Goal: Task Accomplishment & Management: Use online tool/utility

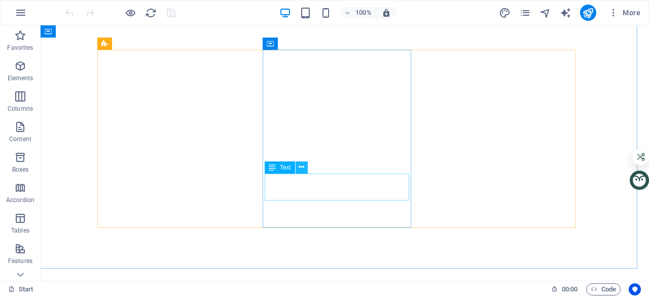
click at [302, 166] on icon at bounding box center [302, 167] width 6 height 11
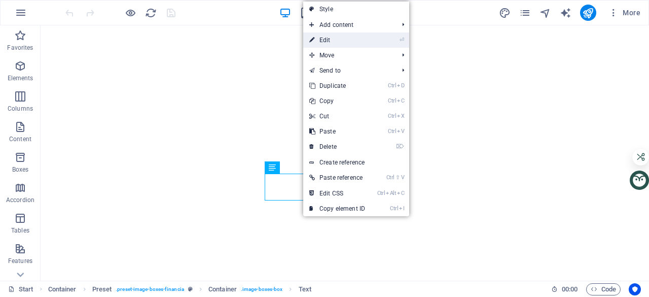
click at [328, 39] on link "⏎ Edit" at bounding box center [337, 39] width 68 height 15
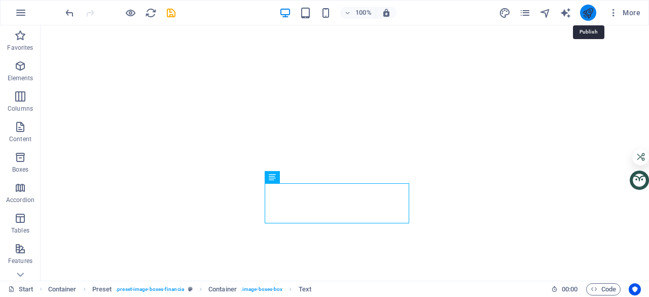
click at [587, 10] on icon "publish" at bounding box center [588, 13] width 12 height 12
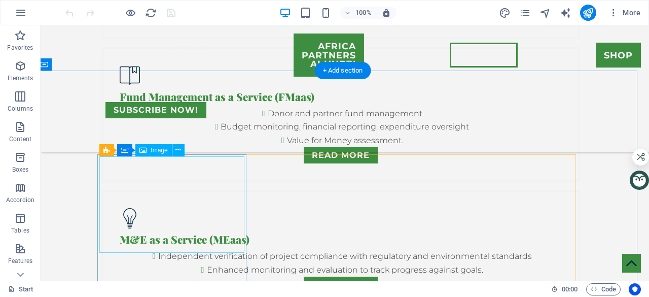
scroll to position [3376, 4]
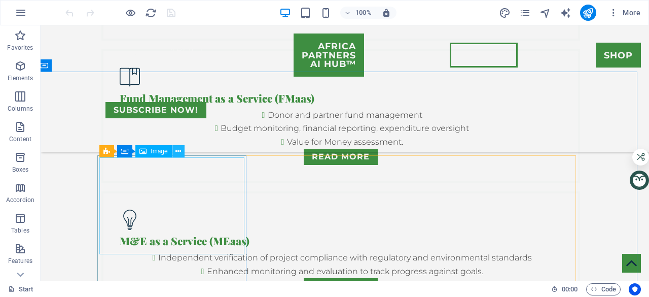
click at [178, 150] on icon at bounding box center [178, 151] width 6 height 11
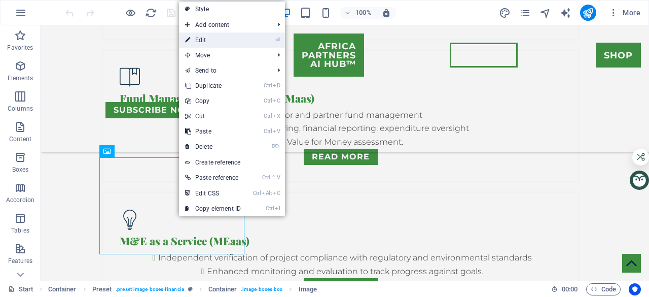
click at [207, 44] on link "⏎ Edit" at bounding box center [213, 39] width 68 height 15
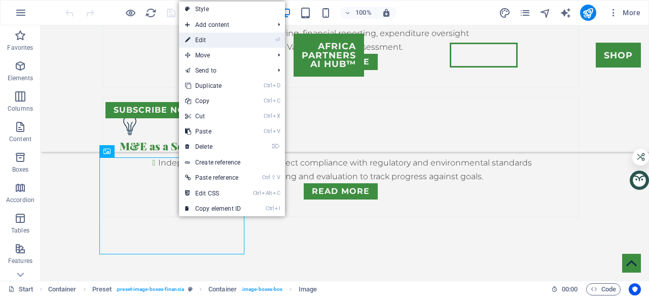
select select "%"
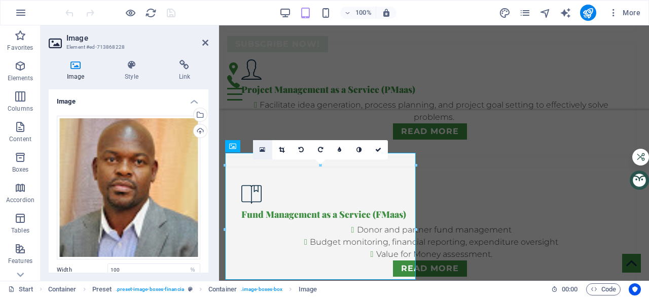
scroll to position [3124, 4]
click at [198, 132] on div "Upload" at bounding box center [199, 131] width 15 height 15
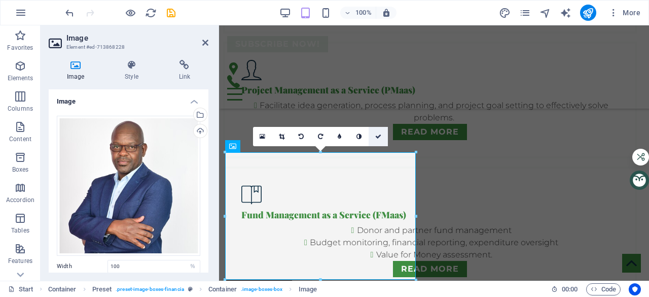
click at [378, 137] on icon at bounding box center [378, 136] width 6 height 6
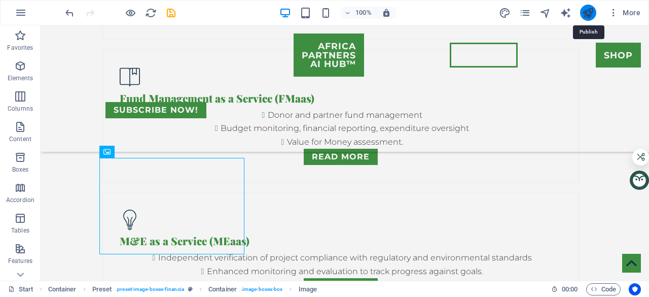
scroll to position [3376, 4]
click at [587, 16] on icon "publish" at bounding box center [588, 13] width 12 height 12
checkbox input "false"
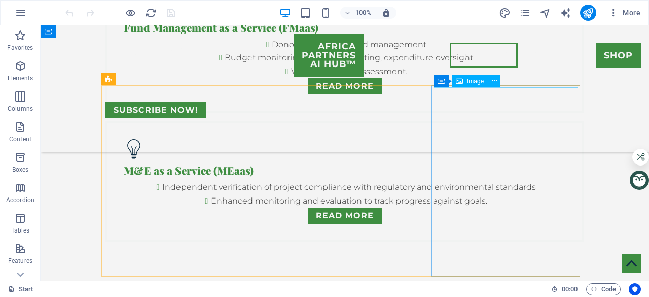
scroll to position [3447, 0]
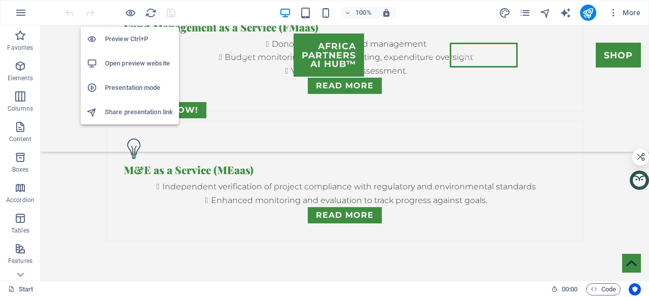
click at [139, 62] on h6 "Open preview website" at bounding box center [139, 63] width 68 height 12
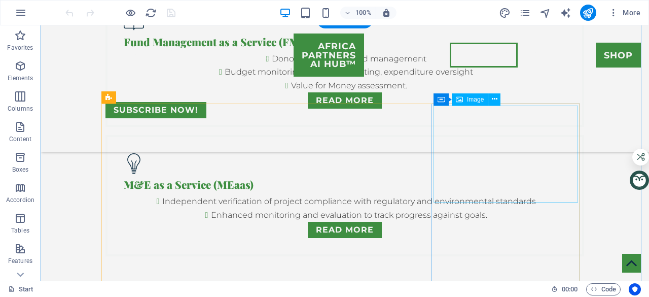
scroll to position [3437, 0]
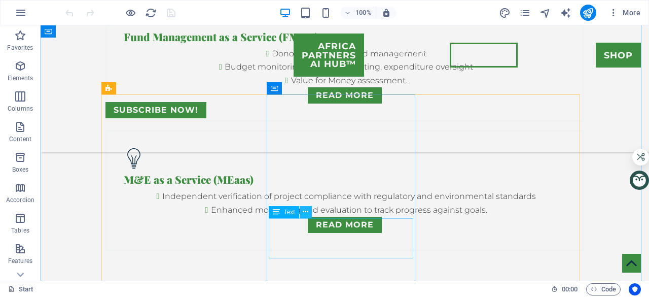
click at [307, 209] on icon at bounding box center [306, 211] width 6 height 11
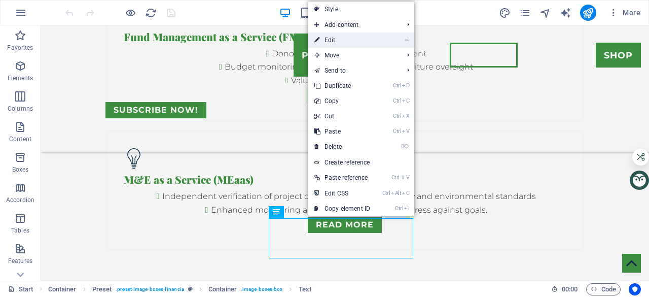
click at [330, 40] on link "⏎ Edit" at bounding box center [342, 39] width 68 height 15
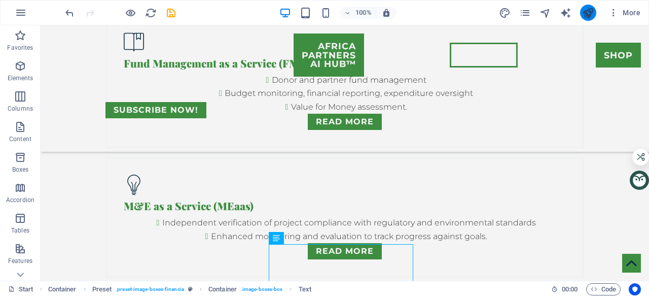
scroll to position [3412, 0]
click at [173, 10] on icon "save" at bounding box center [171, 13] width 12 height 12
checkbox input "false"
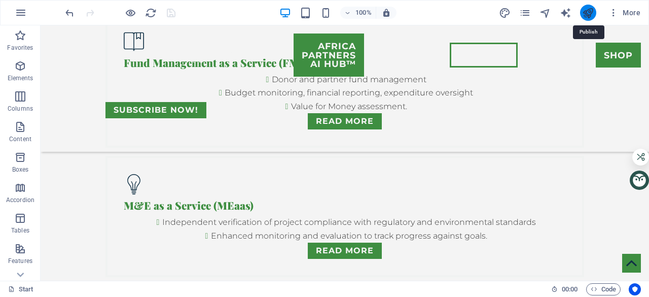
click at [588, 12] on icon "publish" at bounding box center [588, 13] width 12 height 12
